Goal: Task Accomplishment & Management: Manage account settings

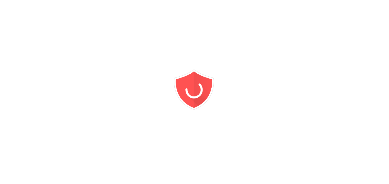
drag, startPoint x: 138, startPoint y: 114, endPoint x: 153, endPoint y: 115, distance: 15.7
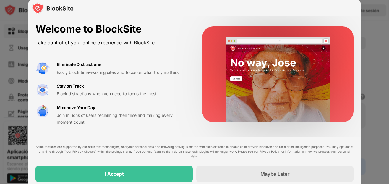
drag, startPoint x: 170, startPoint y: 102, endPoint x: 119, endPoint y: 179, distance: 92.0
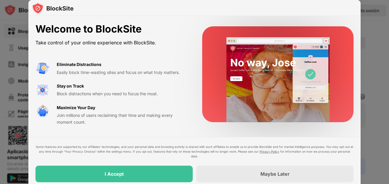
click at [119, 179] on div "I Accept" at bounding box center [113, 173] width 157 height 17
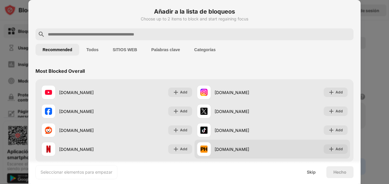
click at [198, 144] on div at bounding box center [204, 149] width 14 height 14
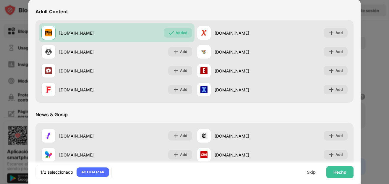
scroll to position [266, 0]
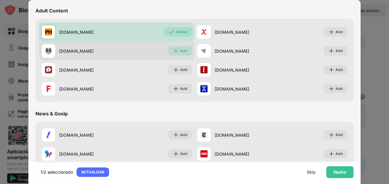
click at [177, 49] on div "Add" at bounding box center [180, 50] width 24 height 9
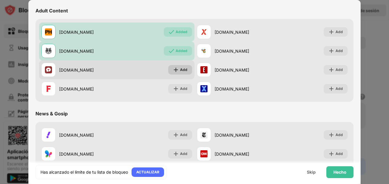
click at [184, 69] on div "Add" at bounding box center [183, 70] width 7 height 6
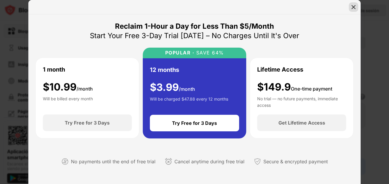
click at [349, 9] on div at bounding box center [353, 6] width 9 height 9
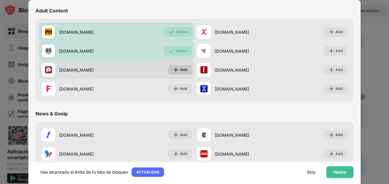
click at [184, 74] on div "Add" at bounding box center [180, 69] width 24 height 9
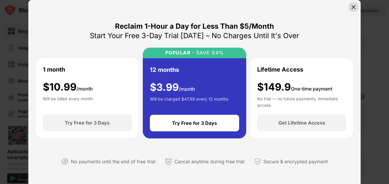
click at [350, 9] on div at bounding box center [353, 6] width 9 height 9
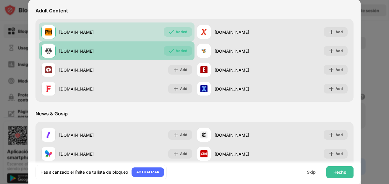
click at [155, 55] on div "[DOMAIN_NAME] Added" at bounding box center [116, 50] width 155 height 19
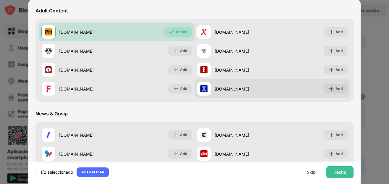
click at [309, 84] on div "[DOMAIN_NAME] Add" at bounding box center [271, 88] width 155 height 19
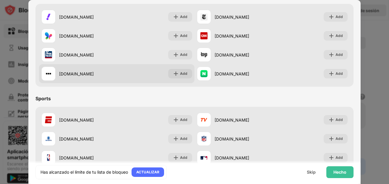
scroll to position [325, 0]
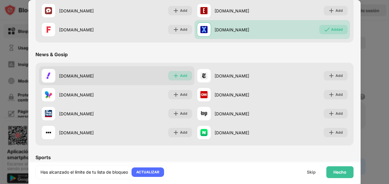
click at [178, 76] on div "Add" at bounding box center [180, 75] width 24 height 9
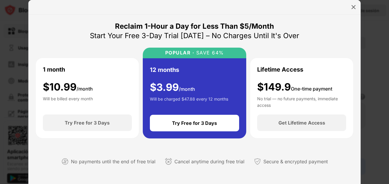
click at [348, 6] on div at bounding box center [194, 7] width 332 height 14
click at [350, 7] on div at bounding box center [353, 6] width 9 height 9
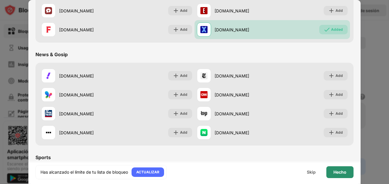
click at [341, 172] on div "Hecho" at bounding box center [339, 172] width 13 height 5
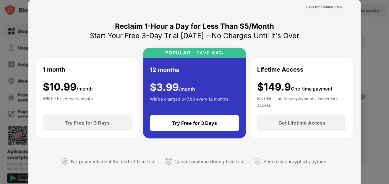
click at [388, 39] on div at bounding box center [194, 92] width 389 height 184
click at [375, 53] on div at bounding box center [194, 92] width 389 height 184
click at [320, 6] on div "Skip for Limited Plan" at bounding box center [323, 7] width 35 height 6
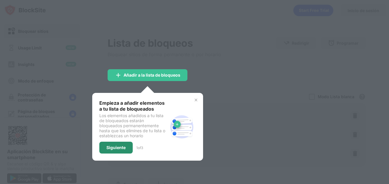
click at [128, 149] on div "Siguiente" at bounding box center [115, 147] width 33 height 12
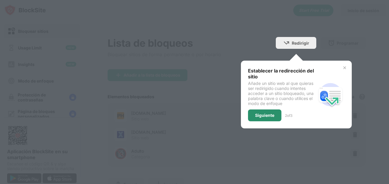
click at [255, 115] on div "Siguiente" at bounding box center [264, 115] width 19 height 5
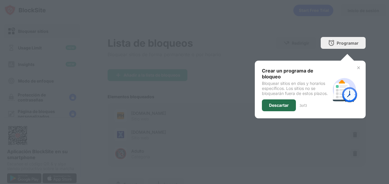
click at [272, 103] on div "Descartar" at bounding box center [279, 105] width 20 height 5
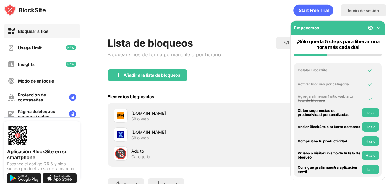
click at [226, 109] on div "[DOMAIN_NAME] Sitio web" at bounding box center [174, 115] width 123 height 14
